Goal: Information Seeking & Learning: Understand process/instructions

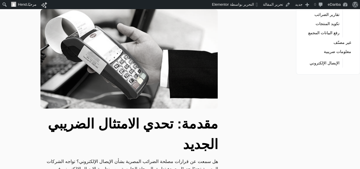
scroll to position [121, 0]
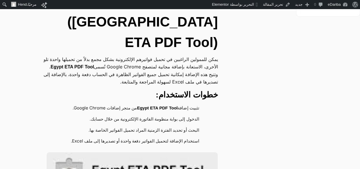
scroll to position [114, 0]
